Goal: Answer question/provide support: Share knowledge or assist other users

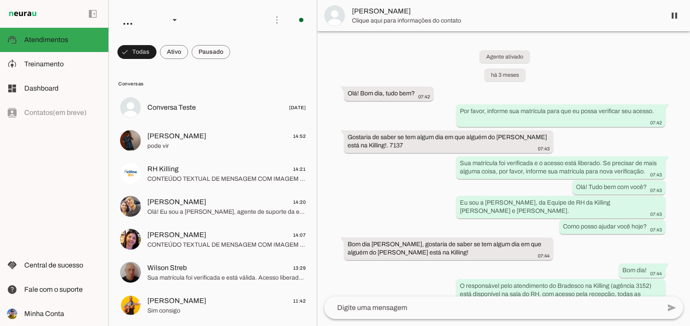
scroll to position [2500, 0]
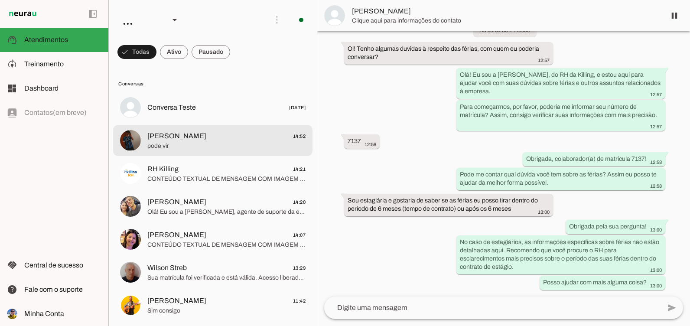
click at [214, 150] on span "pode vir" at bounding box center [226, 146] width 158 height 9
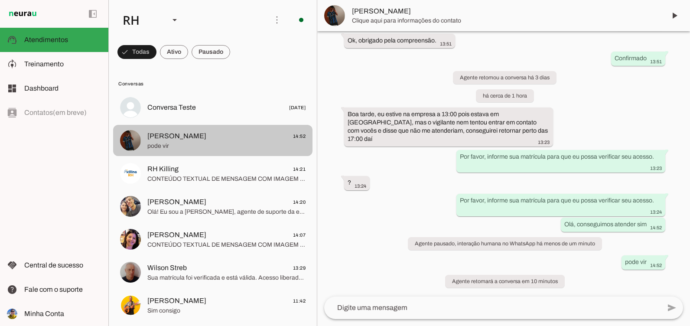
scroll to position [2308, 0]
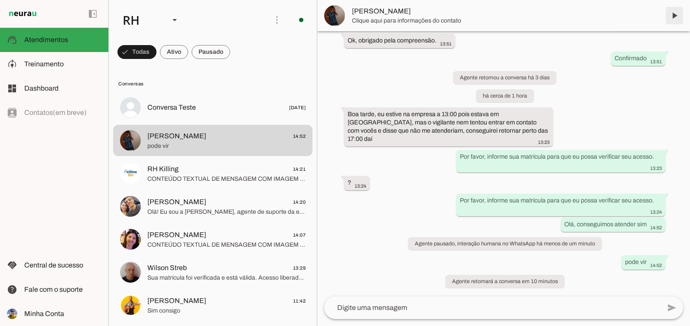
click at [673, 10] on span at bounding box center [674, 15] width 21 height 21
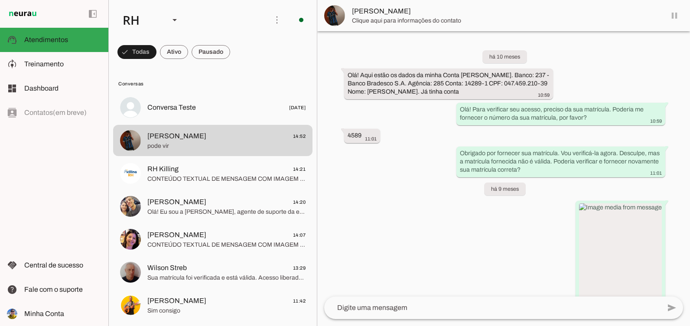
click at [674, 16] on md-item "[PERSON_NAME]" at bounding box center [503, 15] width 373 height 31
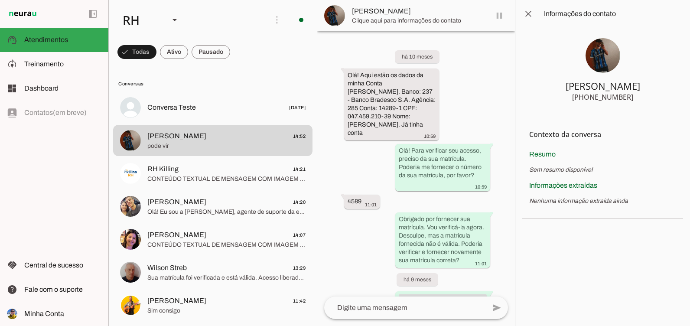
click at [527, 11] on span at bounding box center [528, 13] width 21 height 21
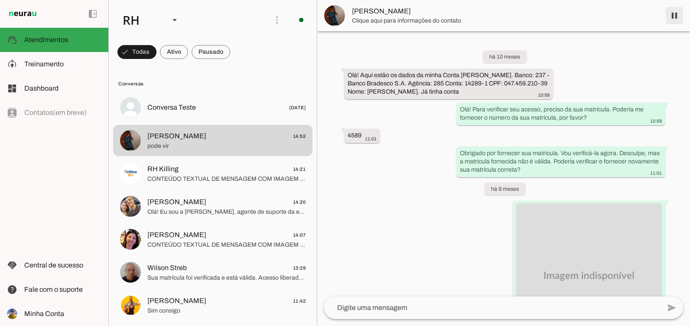
click at [675, 18] on span at bounding box center [674, 15] width 21 height 21
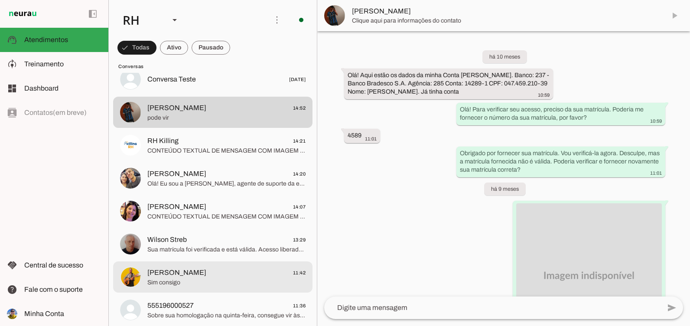
scroll to position [43, 0]
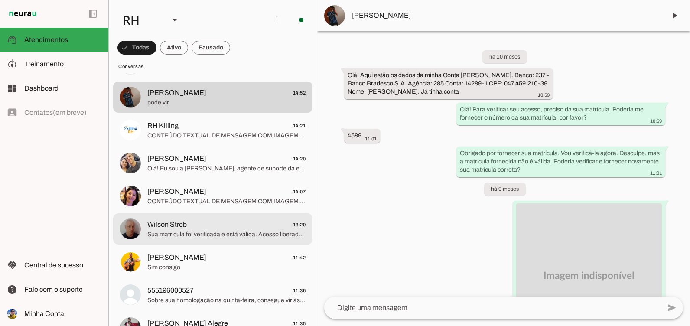
click at [199, 228] on span "Wilson Streb 13:29" at bounding box center [226, 224] width 158 height 11
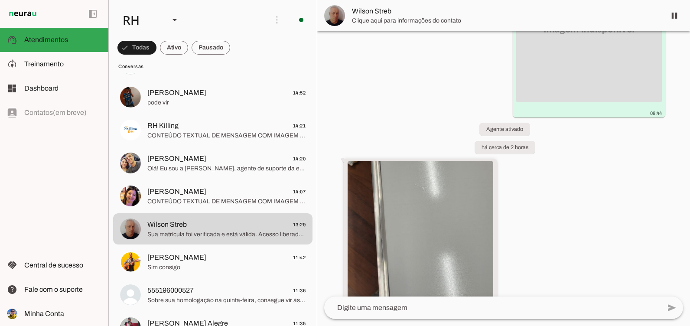
scroll to position [384, 0]
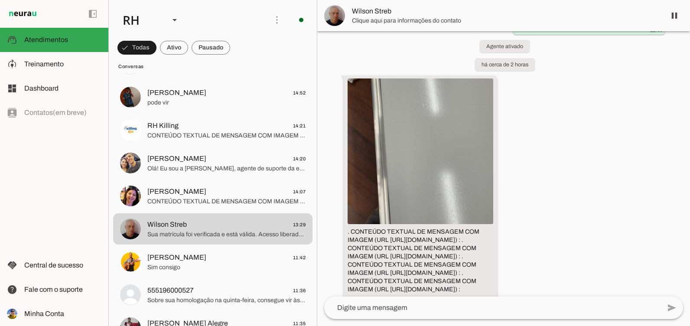
click at [386, 181] on img at bounding box center [421, 151] width 146 height 146
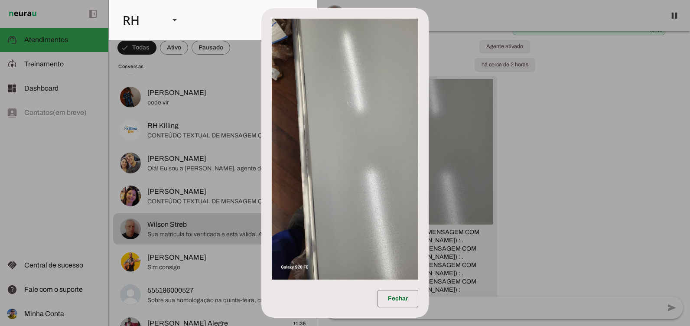
click at [429, 202] on dialog "Fechar" at bounding box center [344, 163] width 167 height 310
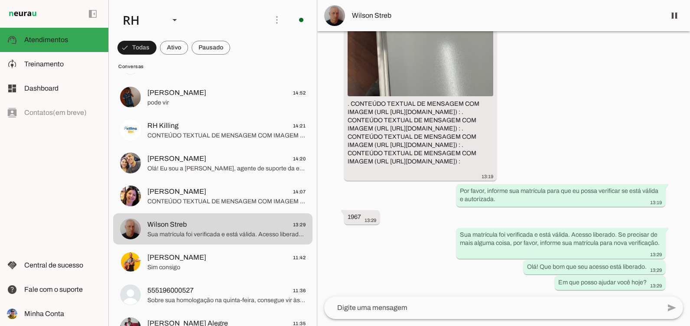
scroll to position [557, 0]
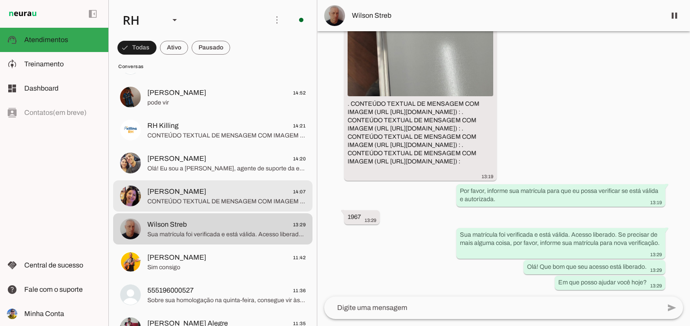
click at [183, 189] on span "[PERSON_NAME]" at bounding box center [176, 191] width 59 height 10
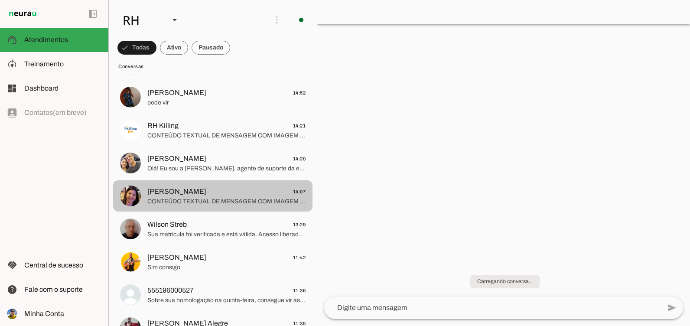
scroll to position [1124, 0]
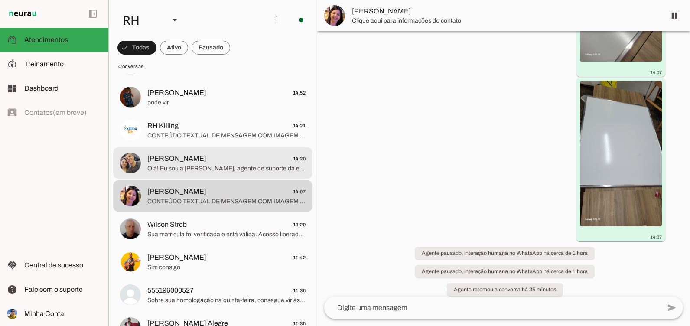
click at [183, 160] on span "[PERSON_NAME]" at bounding box center [176, 158] width 59 height 10
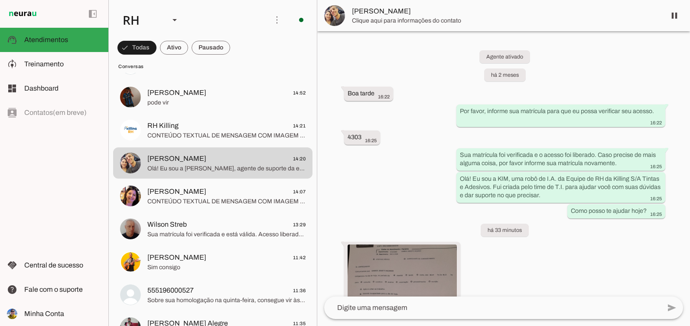
scroll to position [165, 0]
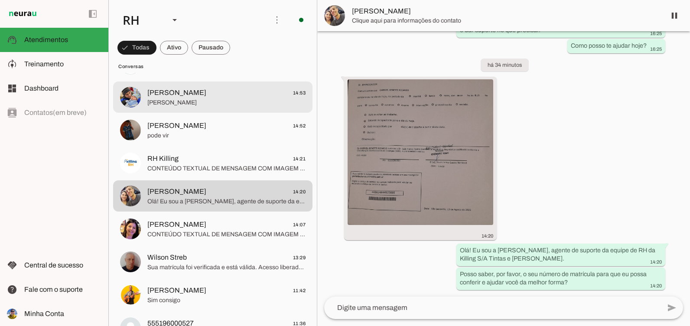
click at [191, 89] on span "[PERSON_NAME] 14:53" at bounding box center [226, 93] width 158 height 11
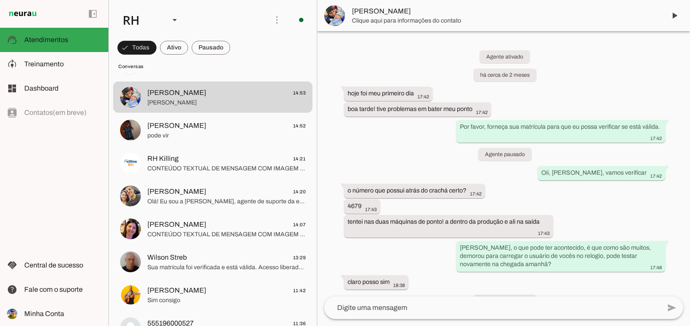
scroll to position [3496, 0]
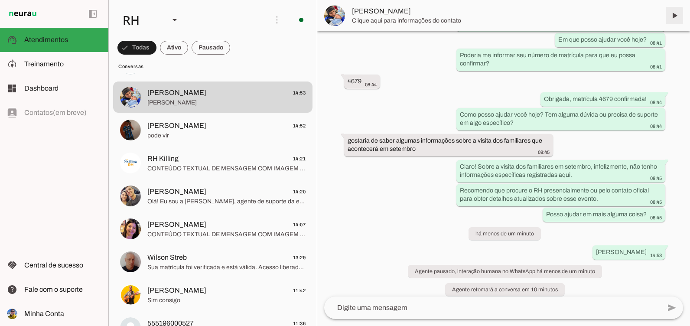
click at [683, 15] on span at bounding box center [674, 15] width 21 height 21
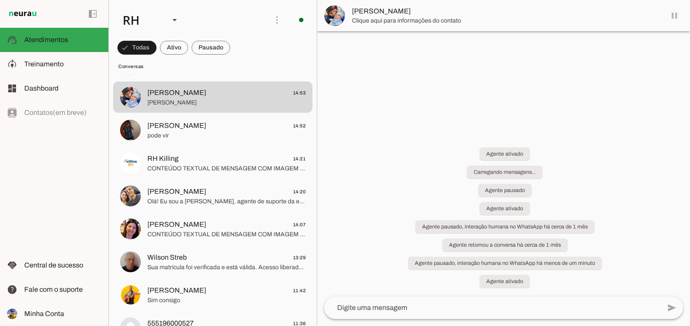
click at [683, 15] on md-item "[PERSON_NAME]" at bounding box center [503, 15] width 373 height 31
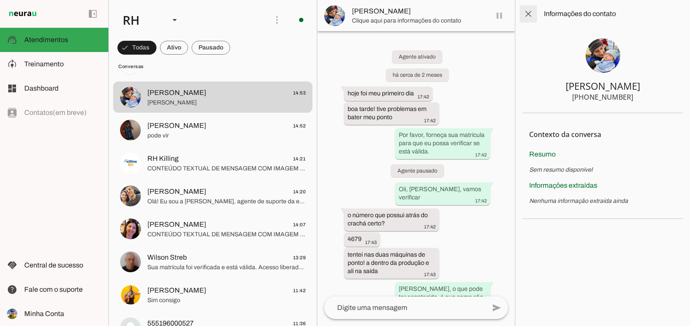
click at [532, 14] on span at bounding box center [528, 13] width 21 height 21
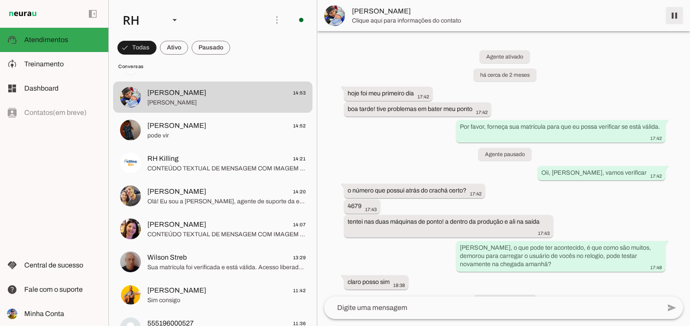
click at [675, 22] on span at bounding box center [674, 15] width 21 height 21
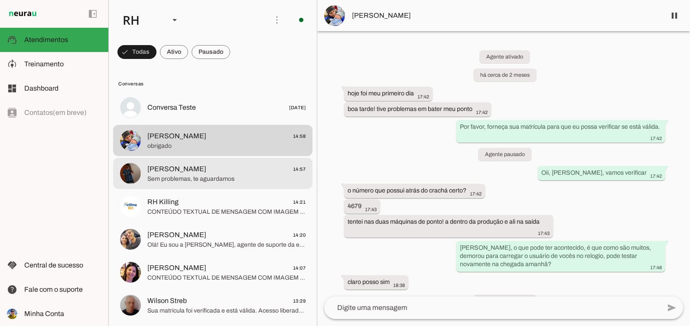
click at [238, 176] on span "Sem problemas, te aguardamos" at bounding box center [226, 179] width 158 height 9
click at [238, 212] on span "CONTEÚDO TEXTUAL DE MENSAGEM COM IMAGEM (URL [URL][DOMAIN_NAME]) :" at bounding box center [226, 212] width 158 height 9
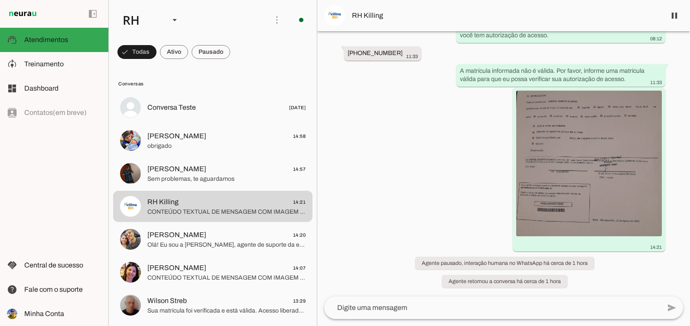
scroll to position [81437, 0]
